Goal: Transaction & Acquisition: Obtain resource

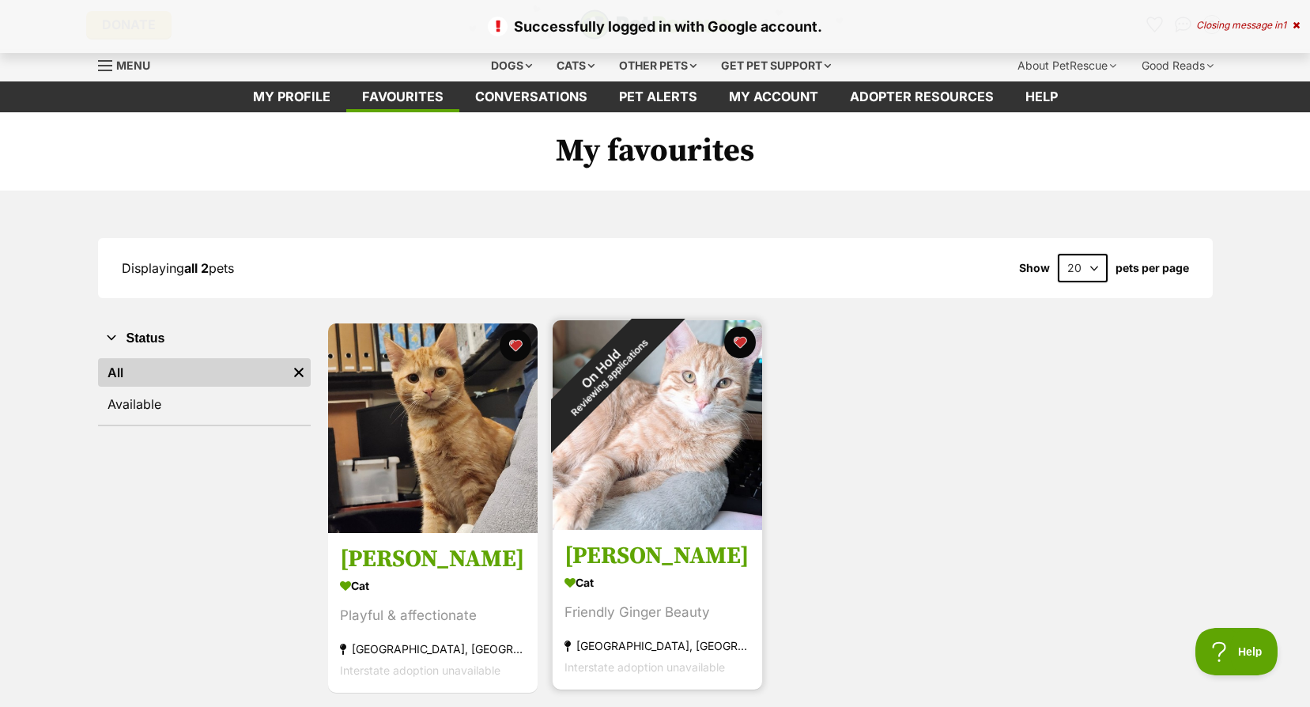
click at [689, 415] on img at bounding box center [658, 425] width 210 height 210
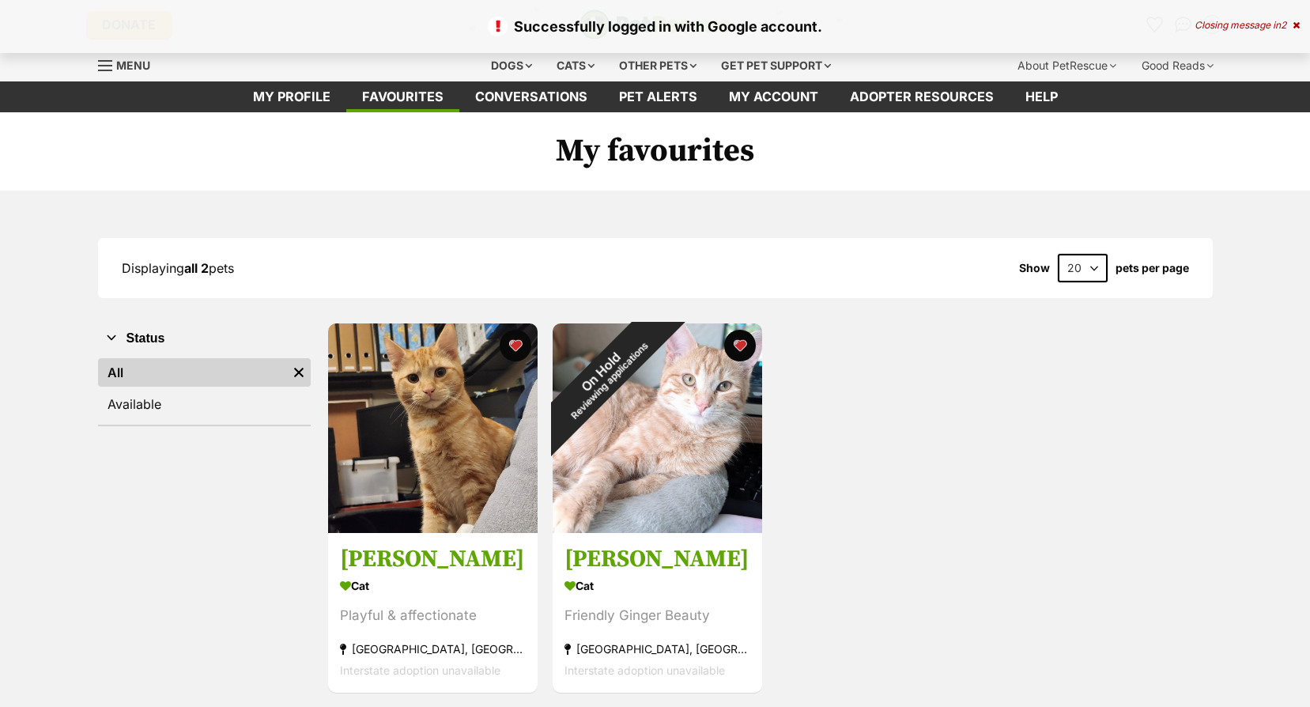
click at [1297, 25] on icon at bounding box center [1296, 25] width 7 height 9
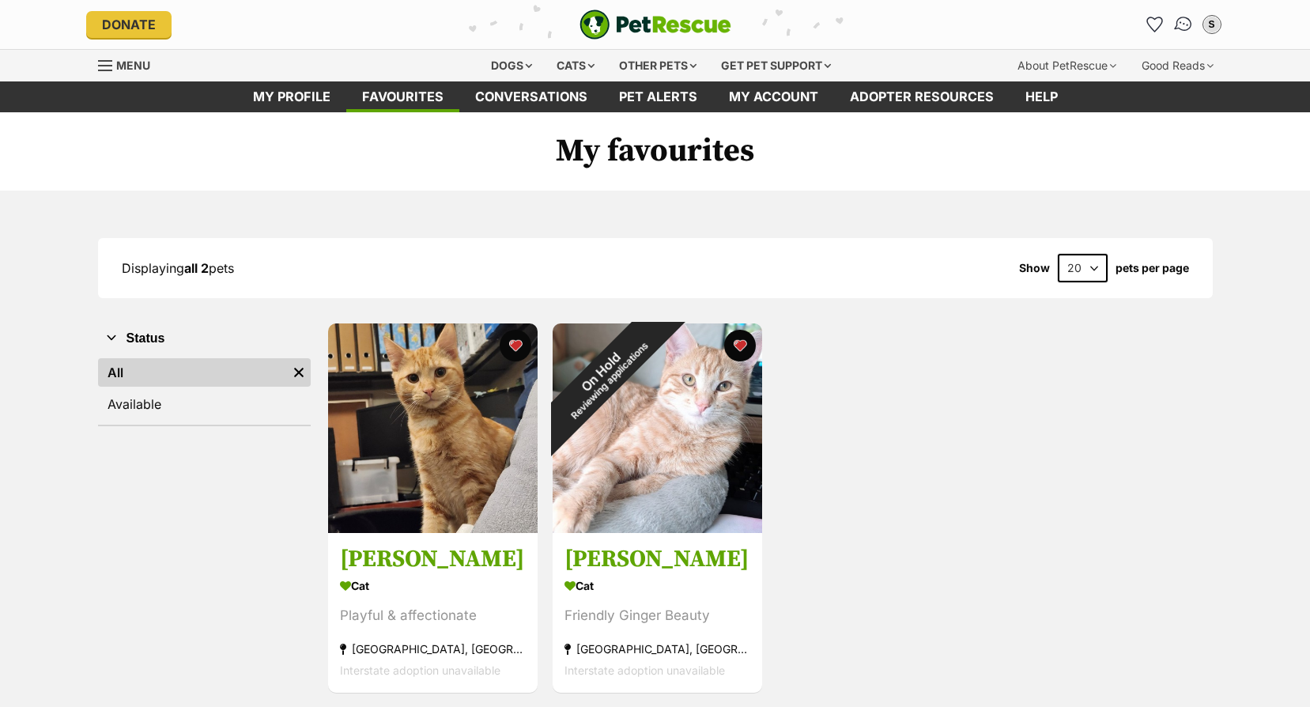
click at [1177, 15] on img "Conversations" at bounding box center [1183, 24] width 21 height 21
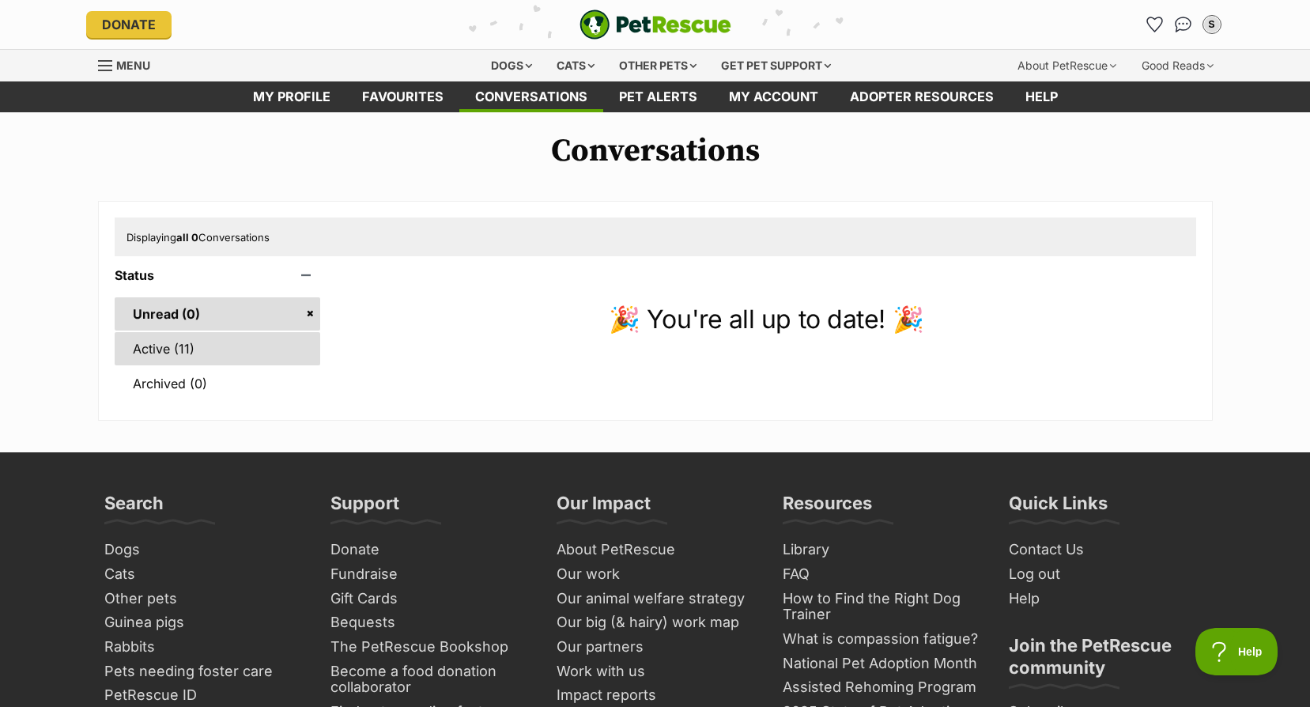
click at [246, 346] on link "Active (11)" at bounding box center [218, 348] width 206 height 33
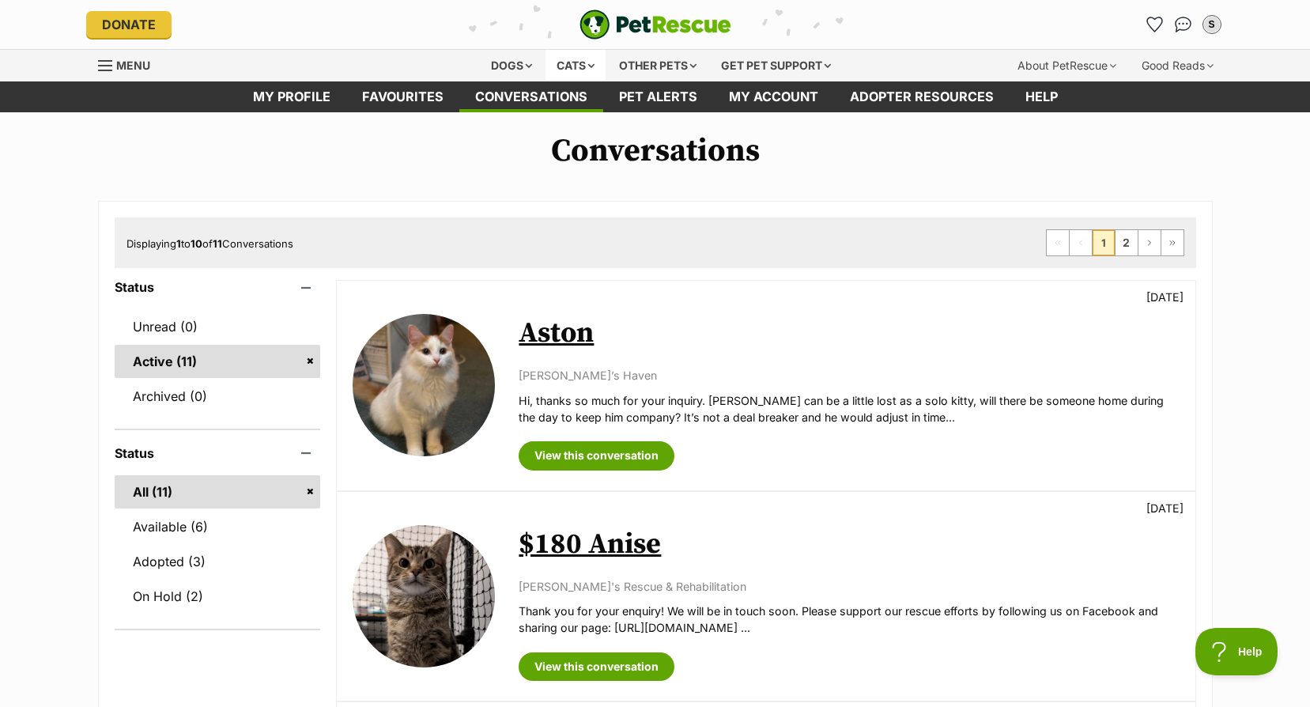
click at [576, 67] on div "Cats" at bounding box center [576, 66] width 60 height 32
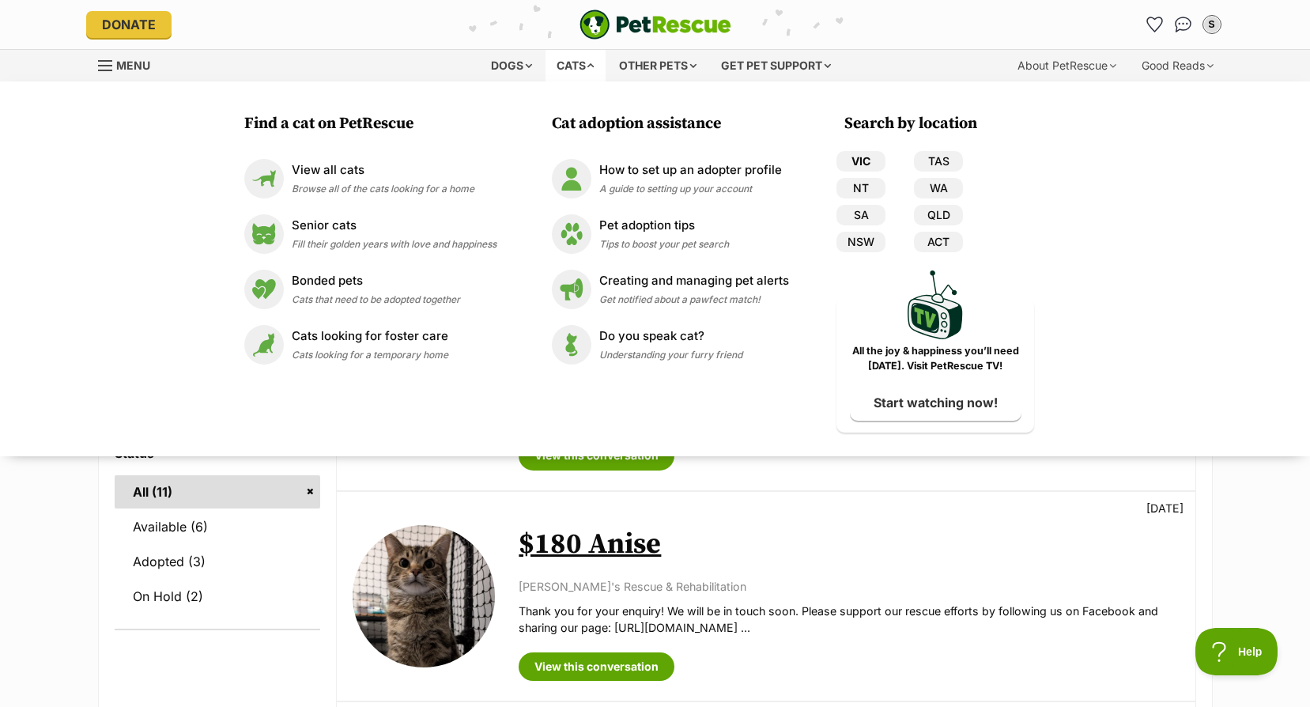
click at [857, 157] on link "VIC" at bounding box center [861, 161] width 49 height 21
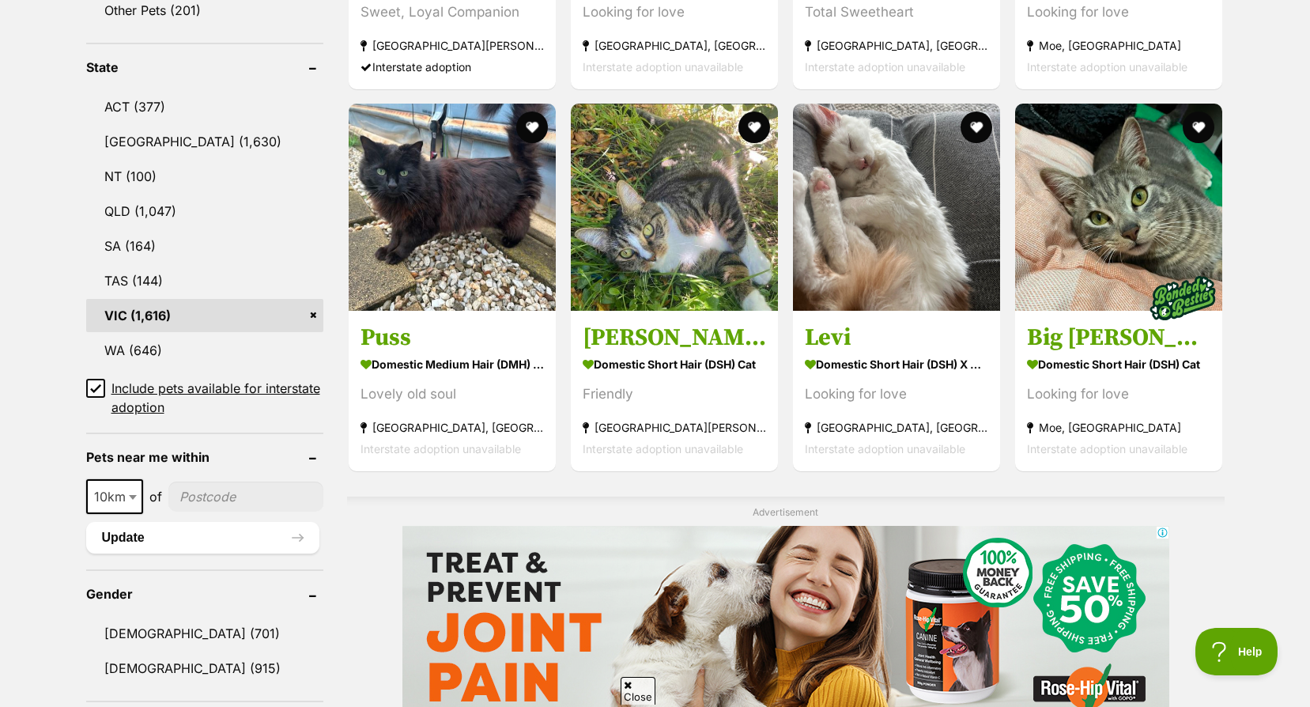
click at [100, 391] on icon at bounding box center [95, 388] width 11 height 11
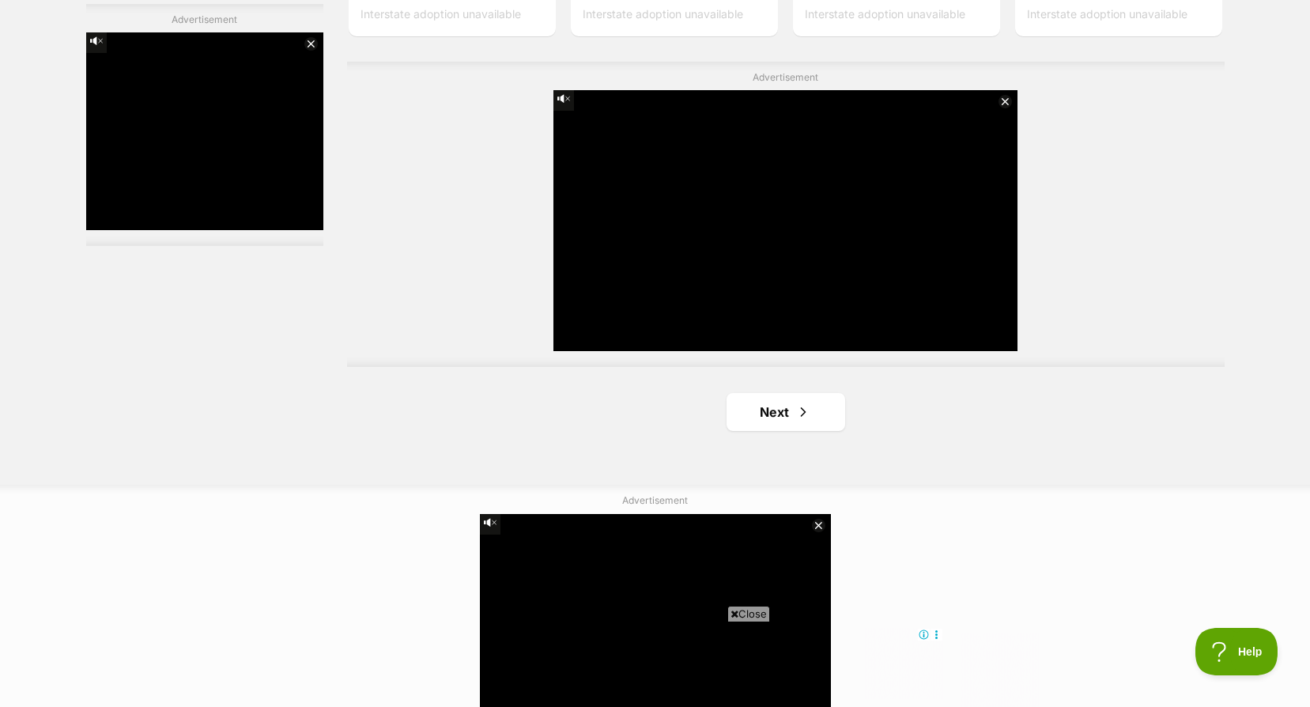
scroll to position [2783, 0]
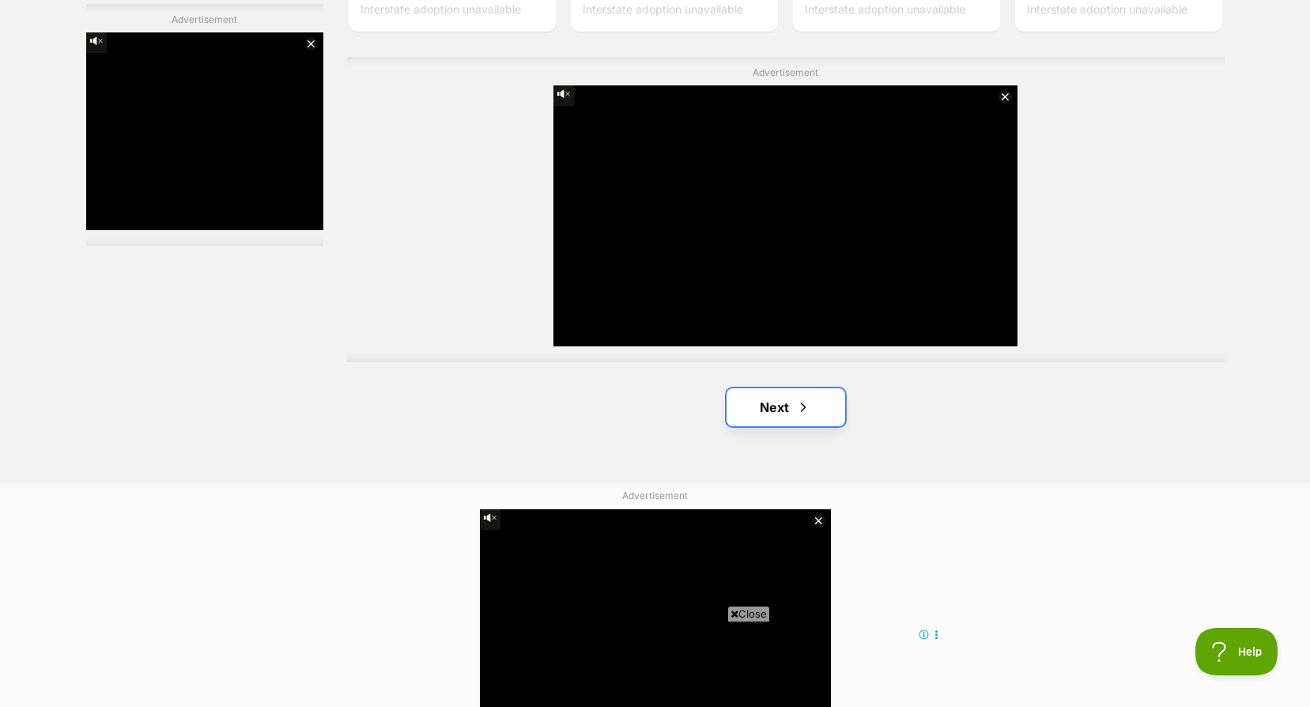
click at [799, 417] on span "Next page" at bounding box center [803, 407] width 16 height 19
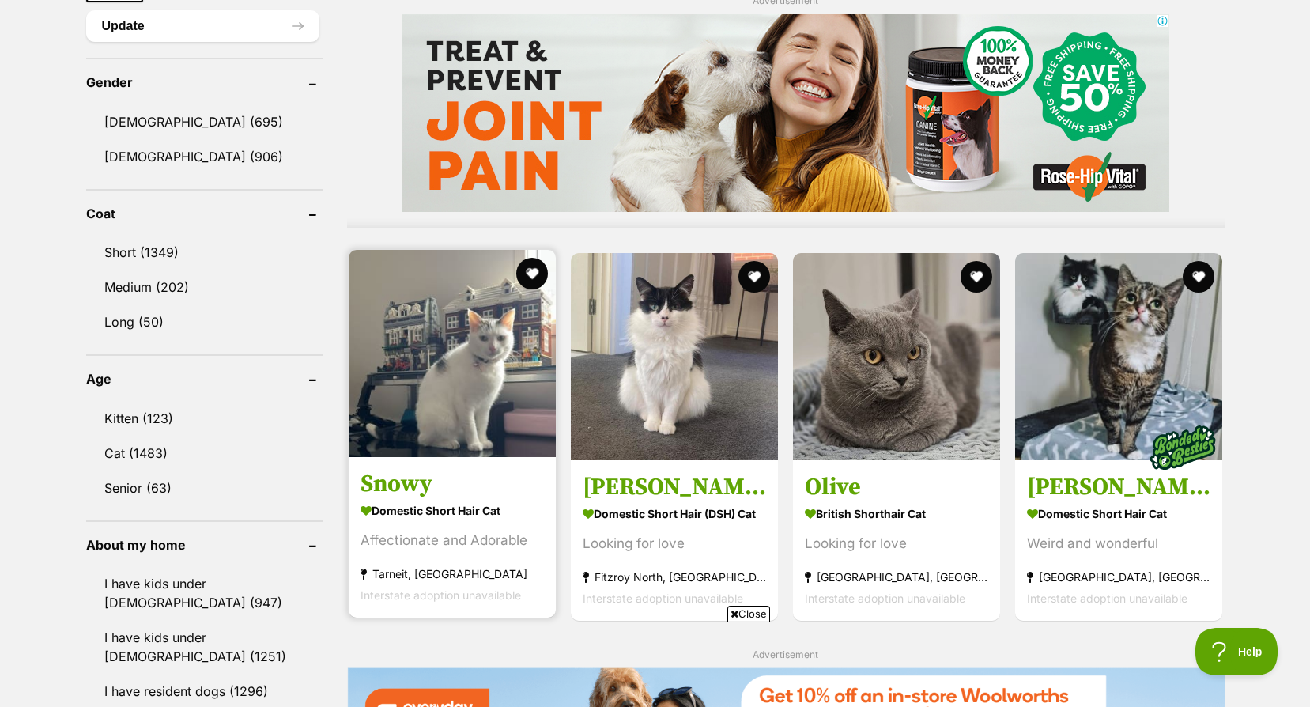
click at [478, 385] on img at bounding box center [452, 353] width 207 height 207
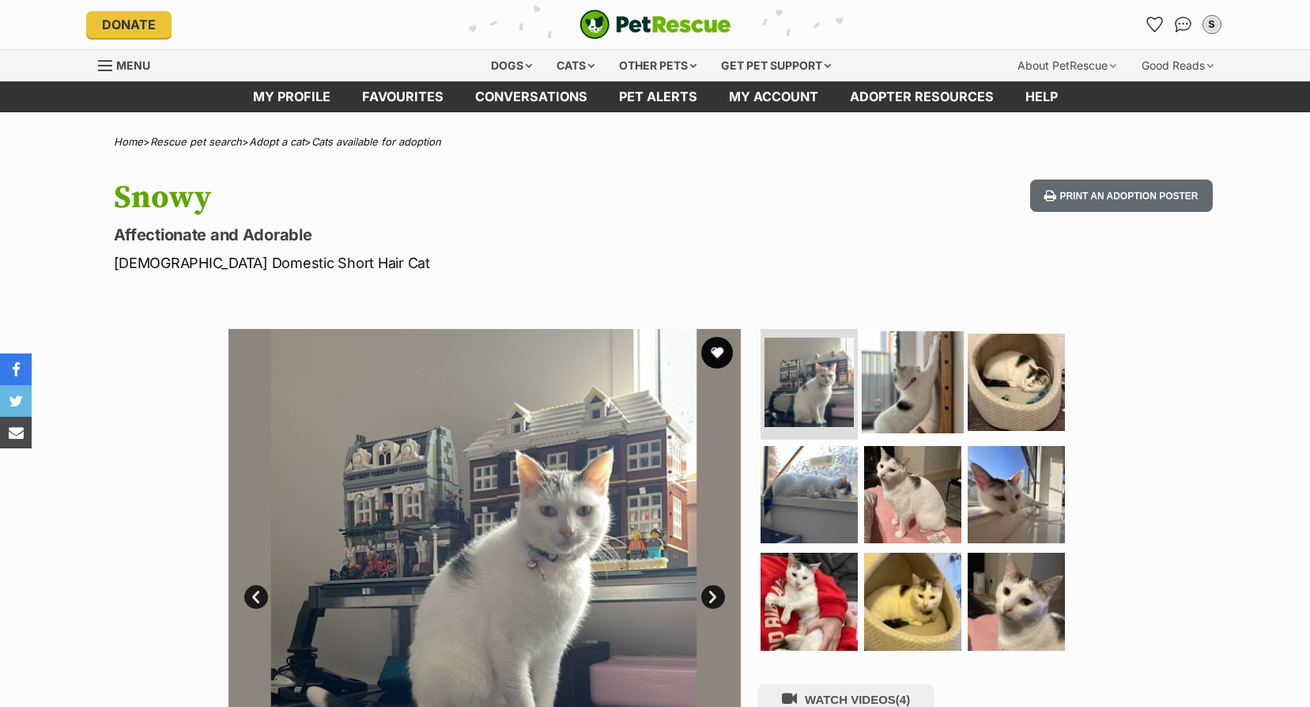
click at [894, 395] on img at bounding box center [913, 382] width 102 height 102
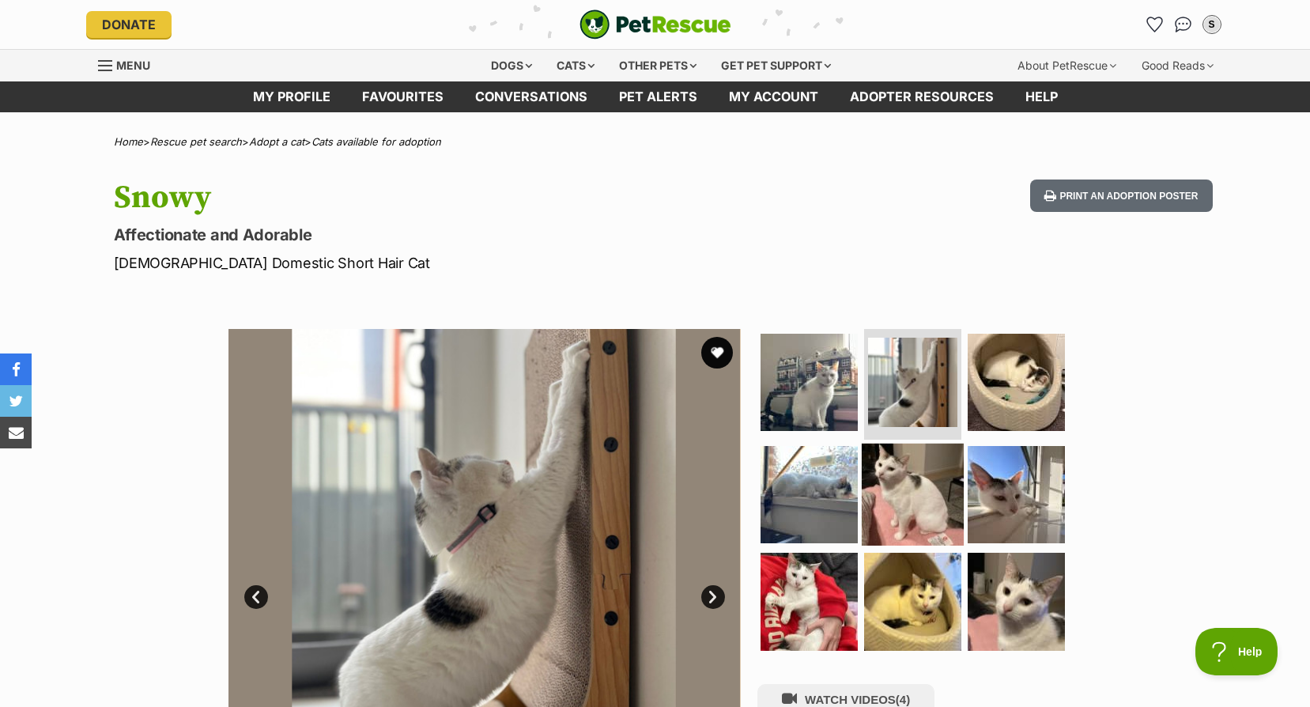
click at [909, 482] on img at bounding box center [913, 494] width 102 height 102
